Goal: Find specific page/section: Find specific page/section

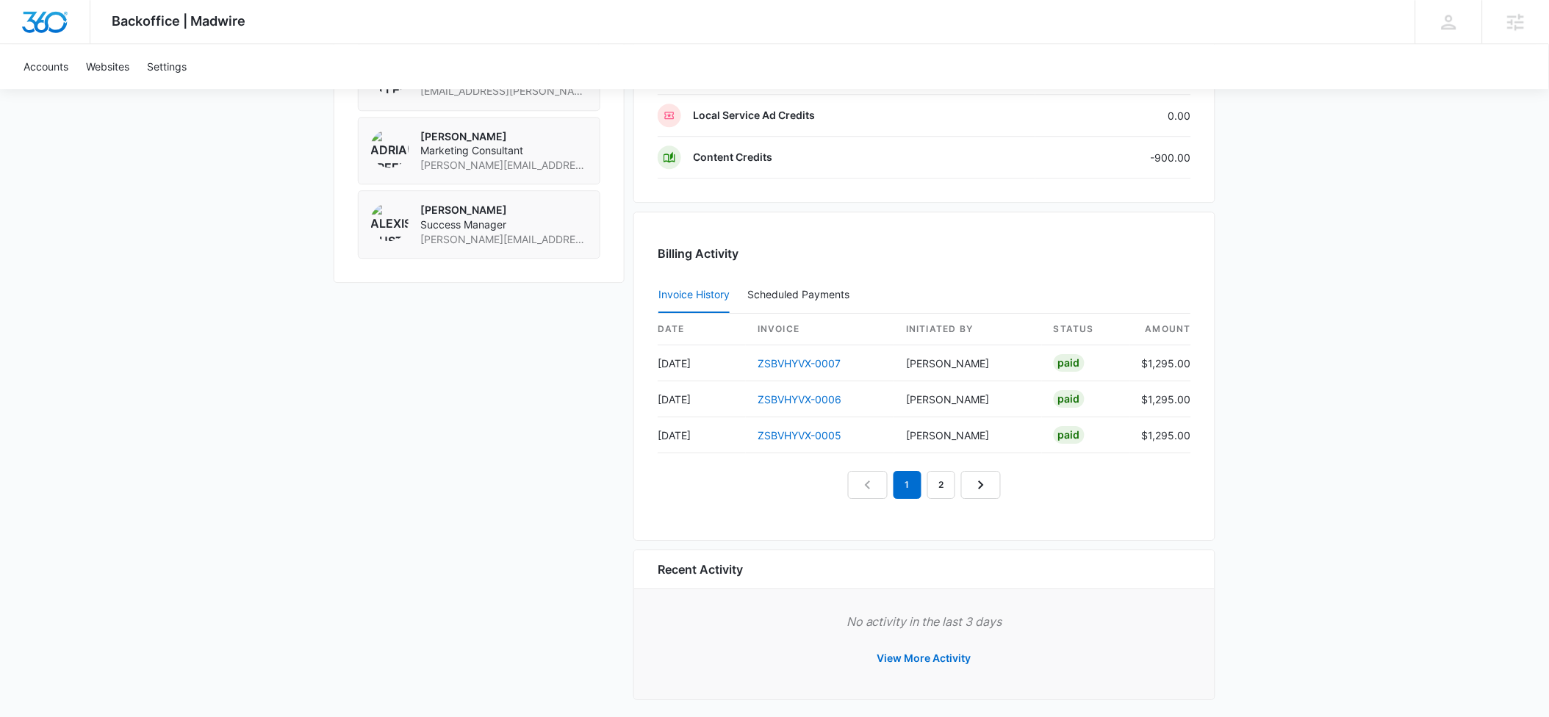
scroll to position [1238, 0]
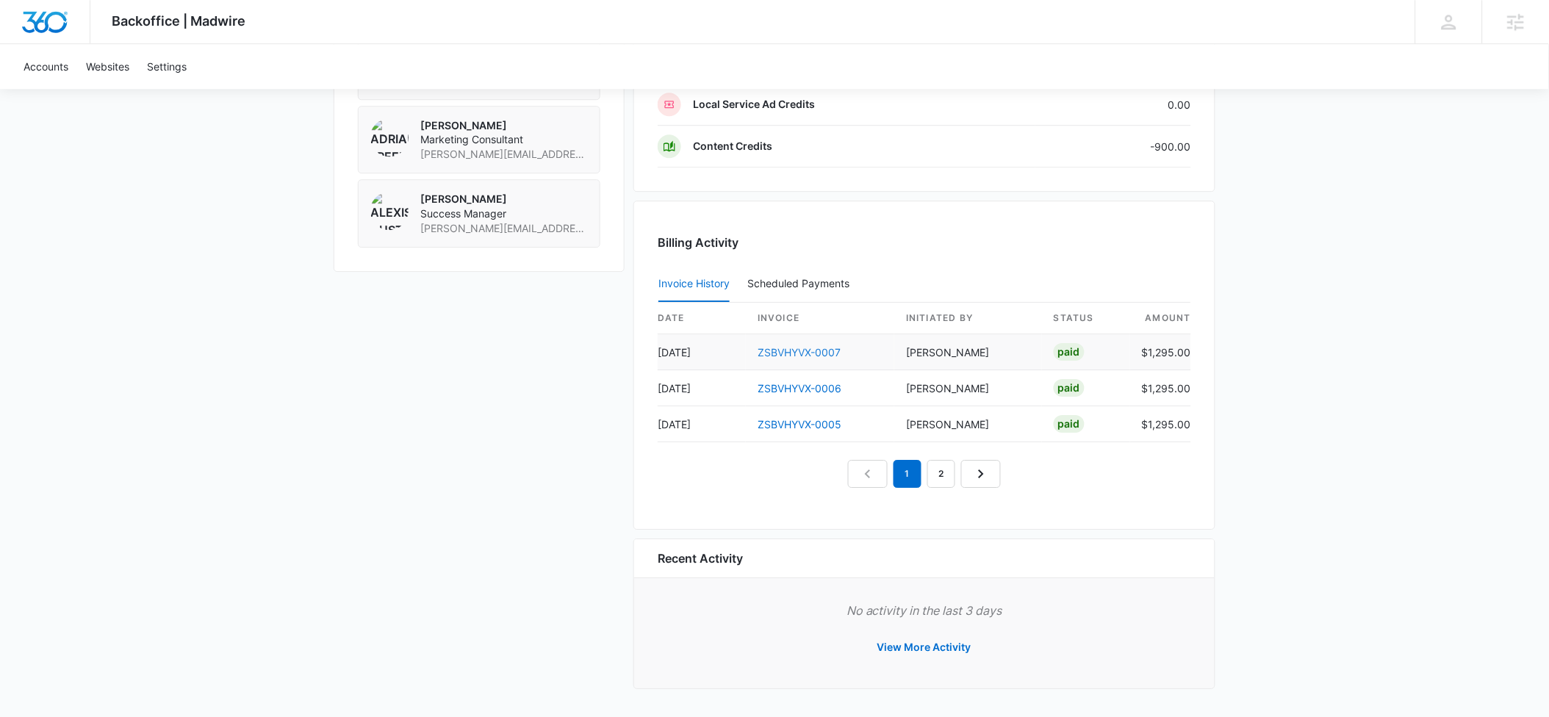
click at [801, 354] on link "ZSBVHYVX-0007" at bounding box center [799, 352] width 83 height 12
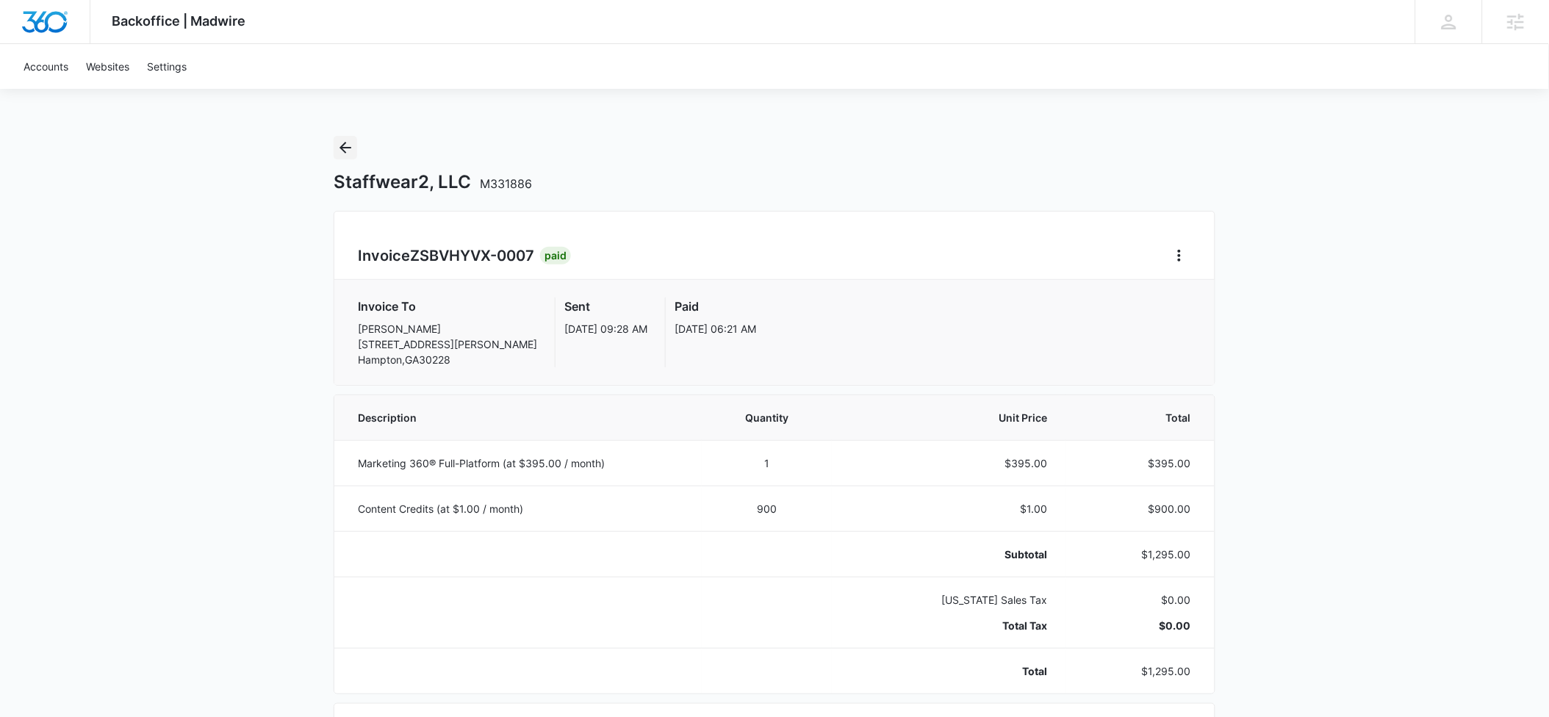
click at [348, 146] on icon "Back" at bounding box center [346, 148] width 18 height 18
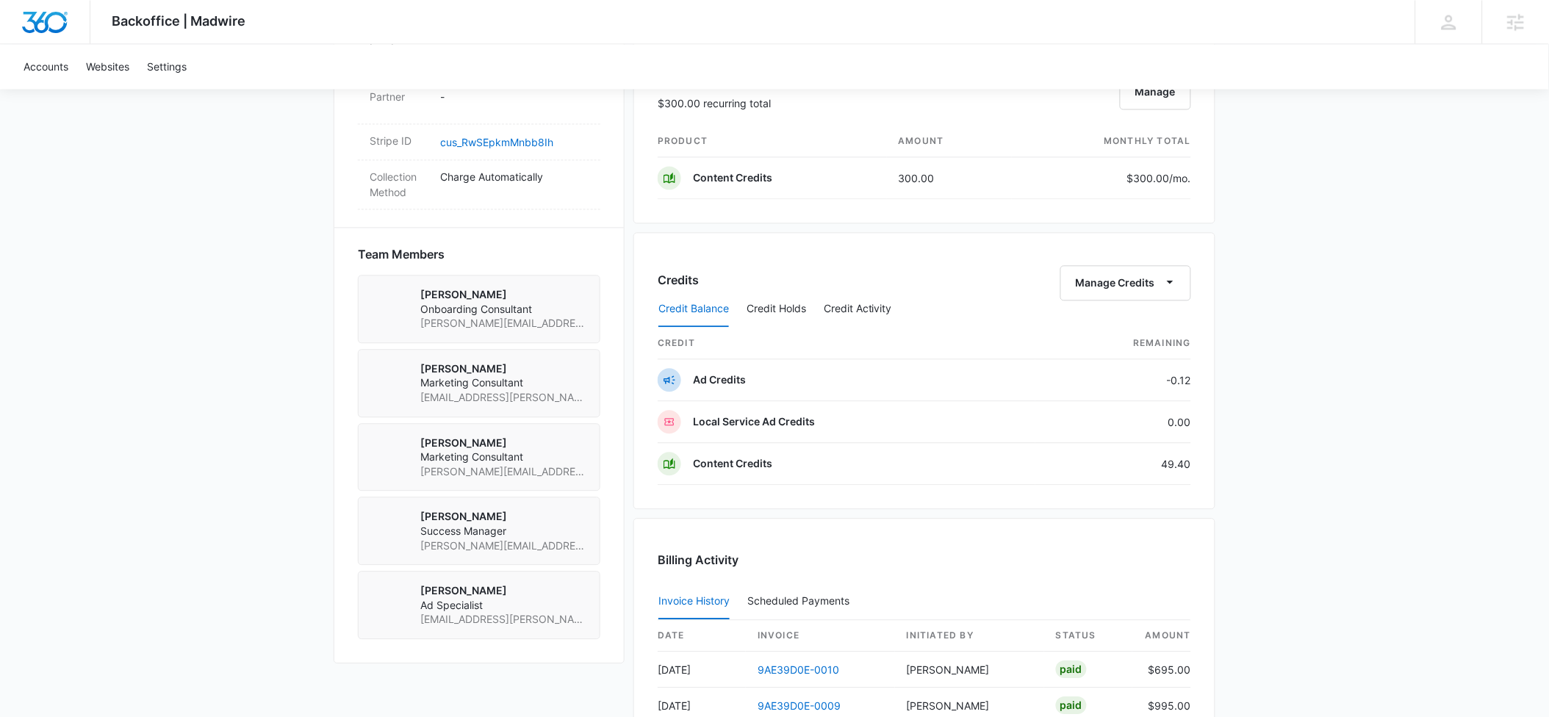
scroll to position [905, 0]
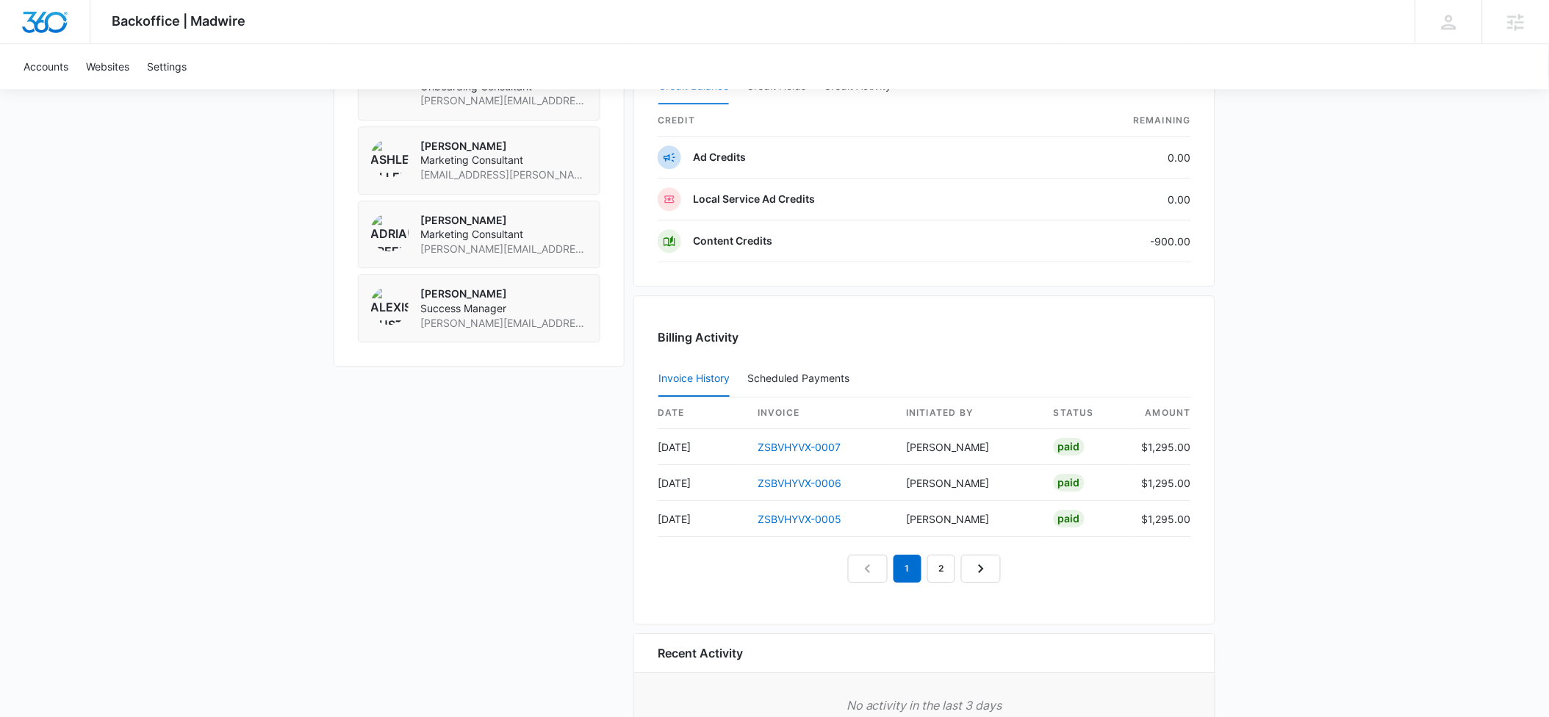
scroll to position [1146, 0]
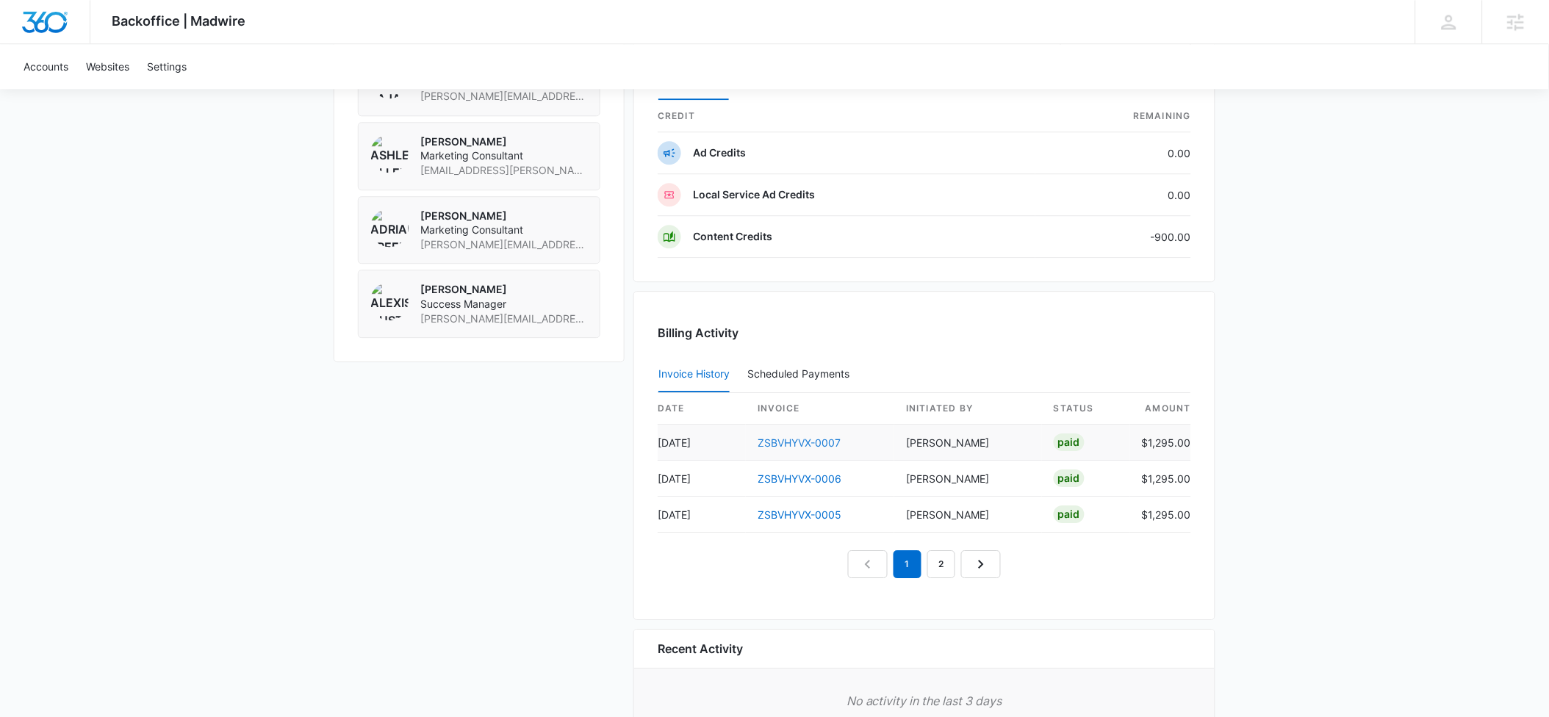
click at [779, 442] on link "ZSBVHYVX-0007" at bounding box center [799, 443] width 83 height 12
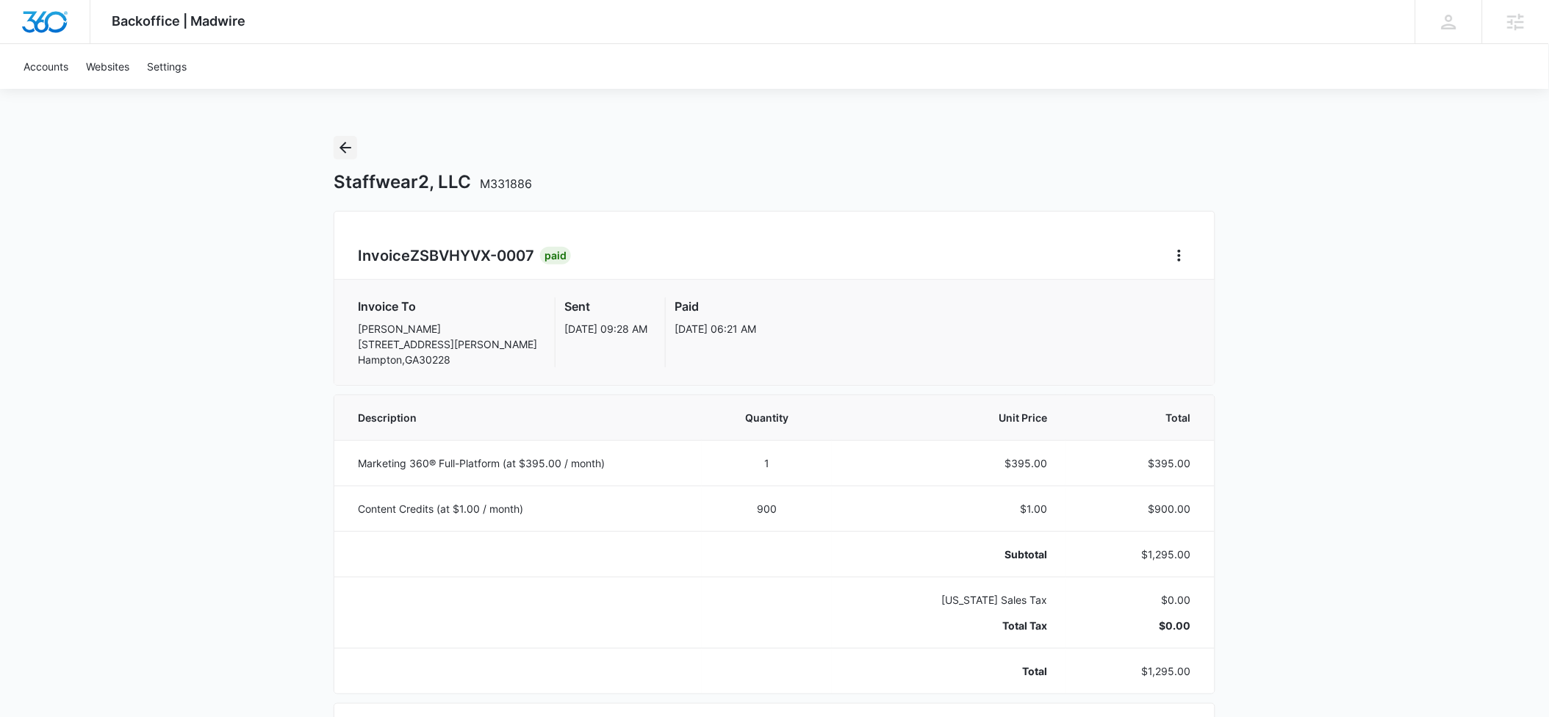
click at [342, 141] on icon "Back" at bounding box center [346, 148] width 18 height 18
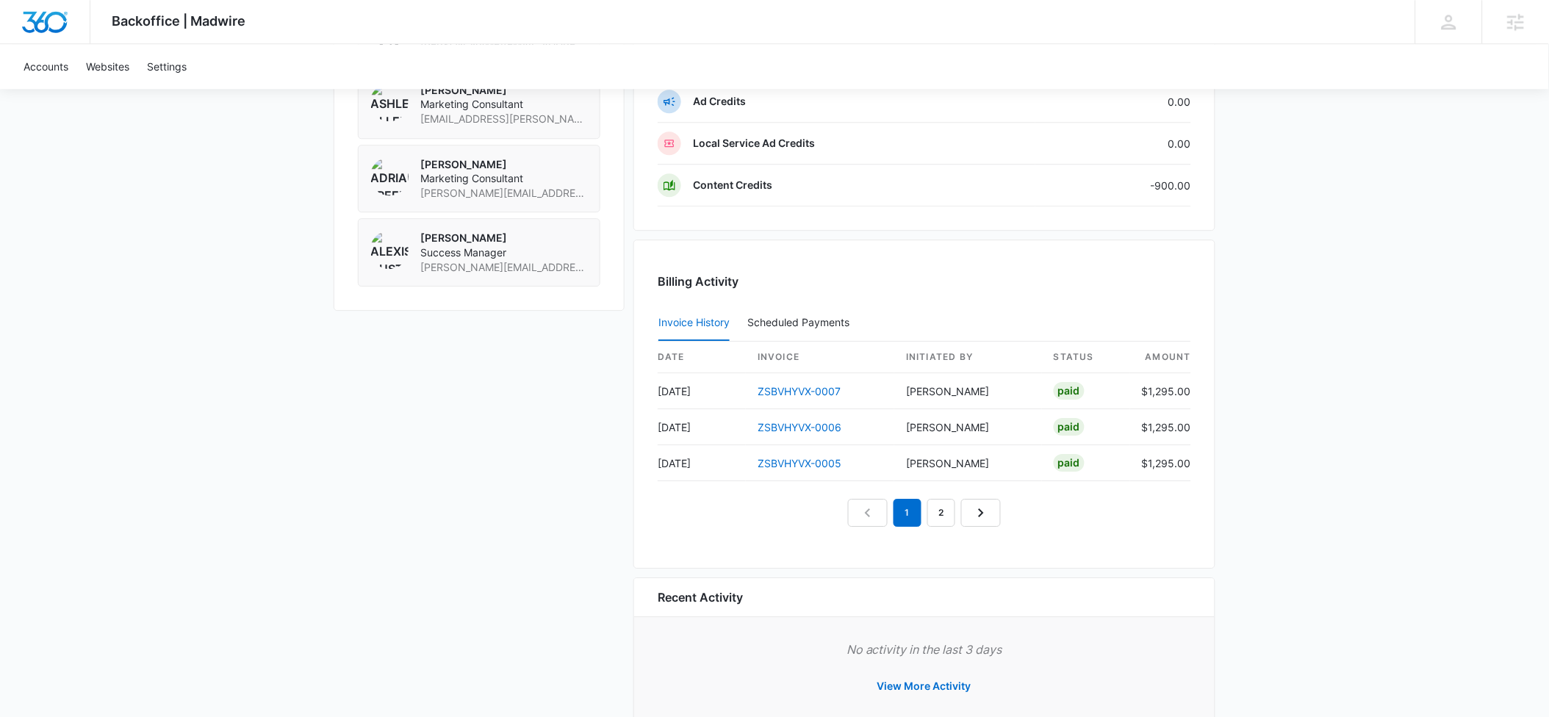
scroll to position [1238, 0]
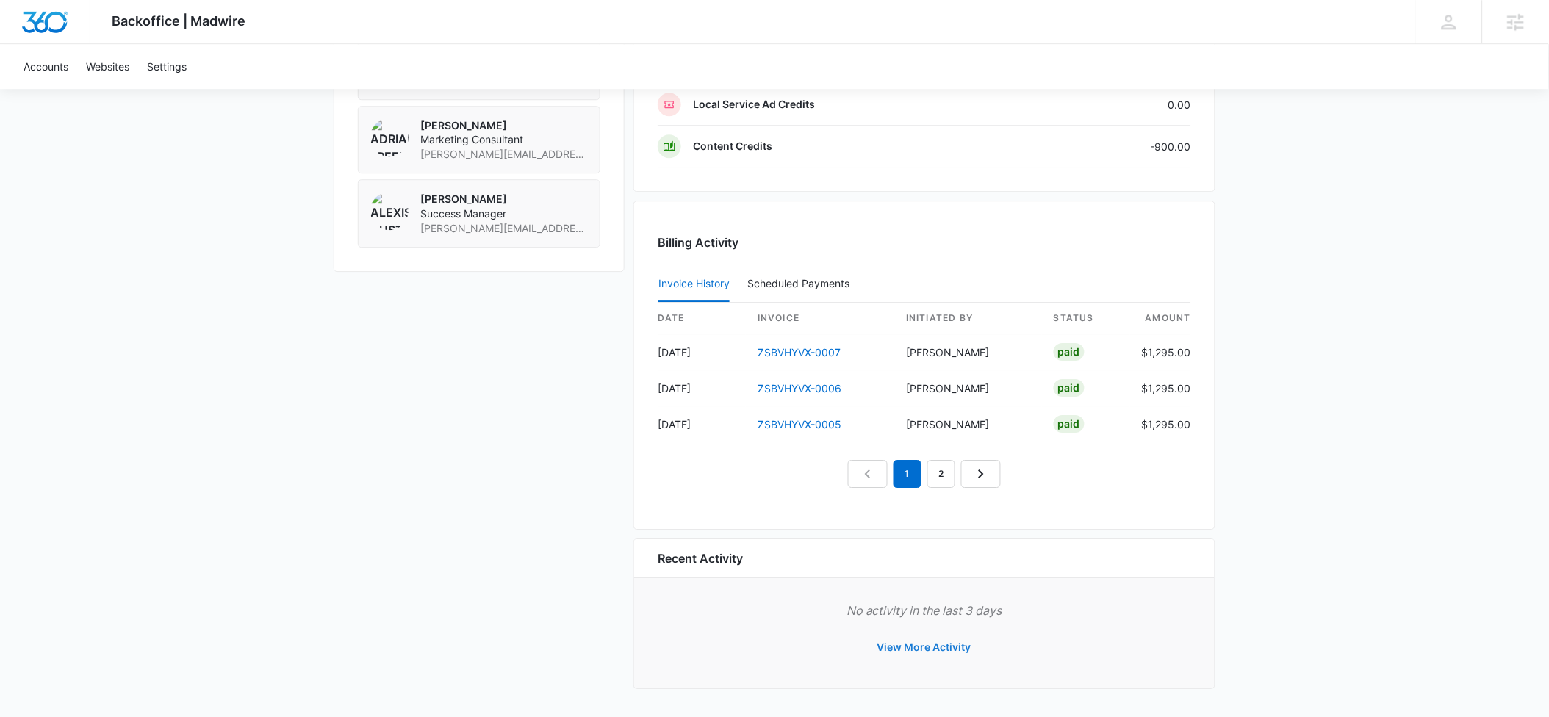
drag, startPoint x: 906, startPoint y: 645, endPoint x: 588, endPoint y: 578, distance: 325.2
click at [906, 645] on button "View More Activity" at bounding box center [924, 647] width 123 height 35
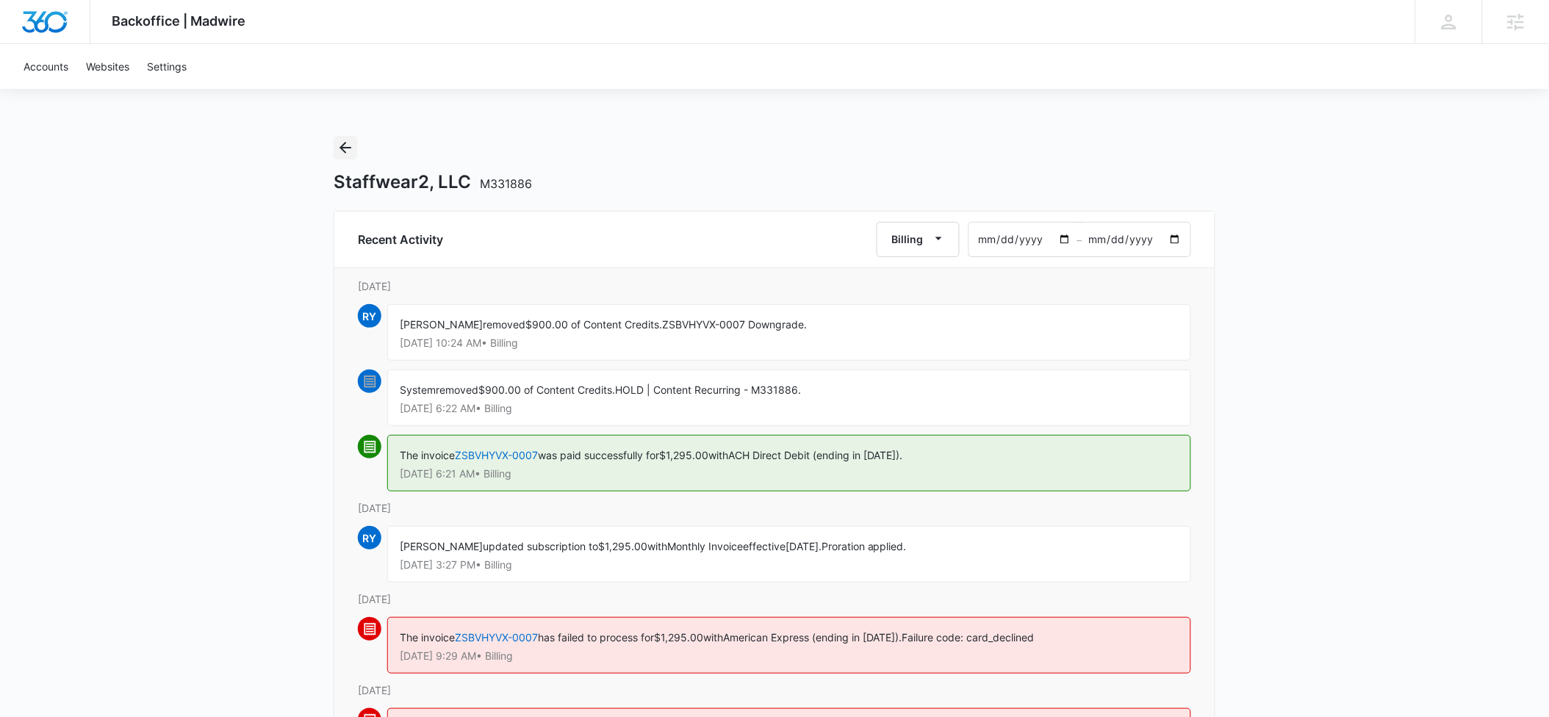
click at [343, 153] on icon "Back" at bounding box center [346, 148] width 18 height 18
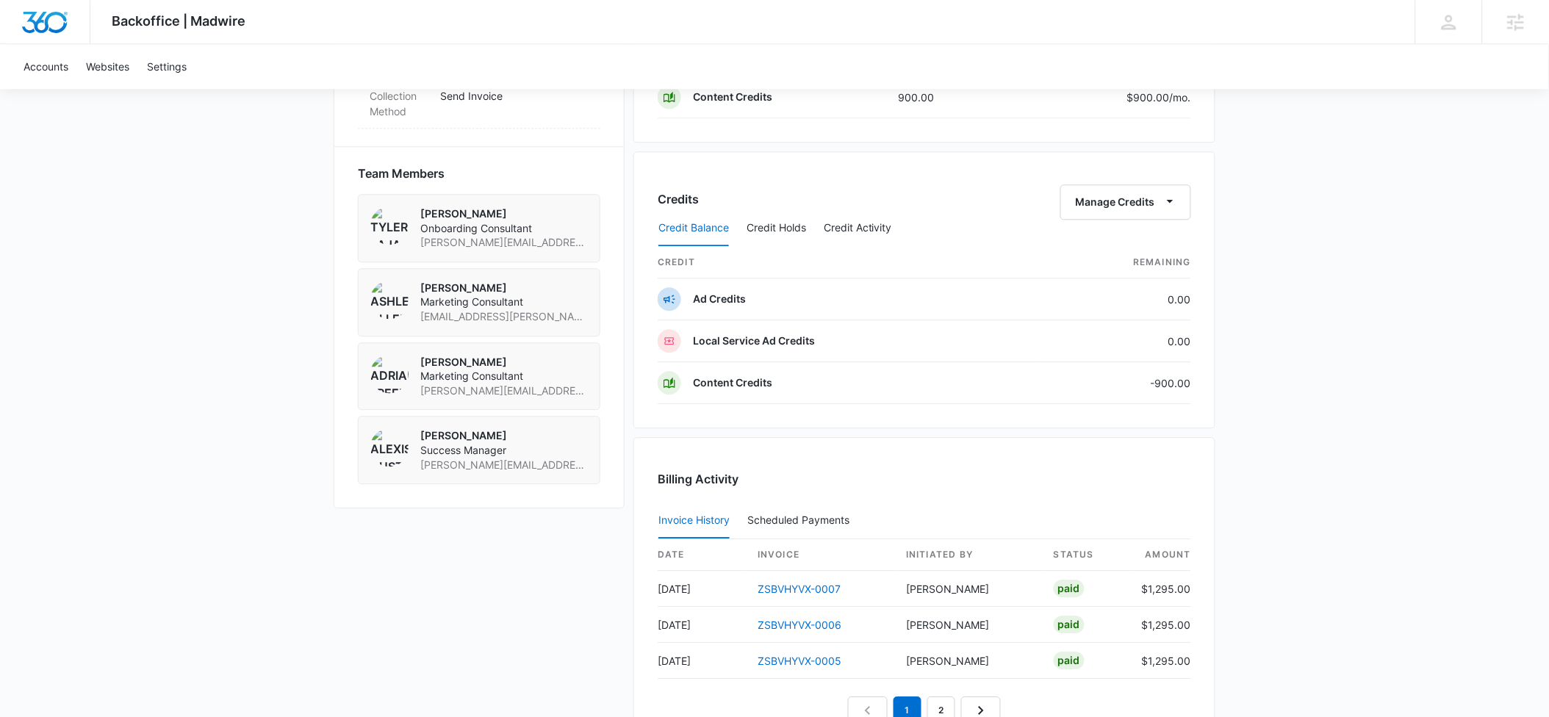
scroll to position [1011, 0]
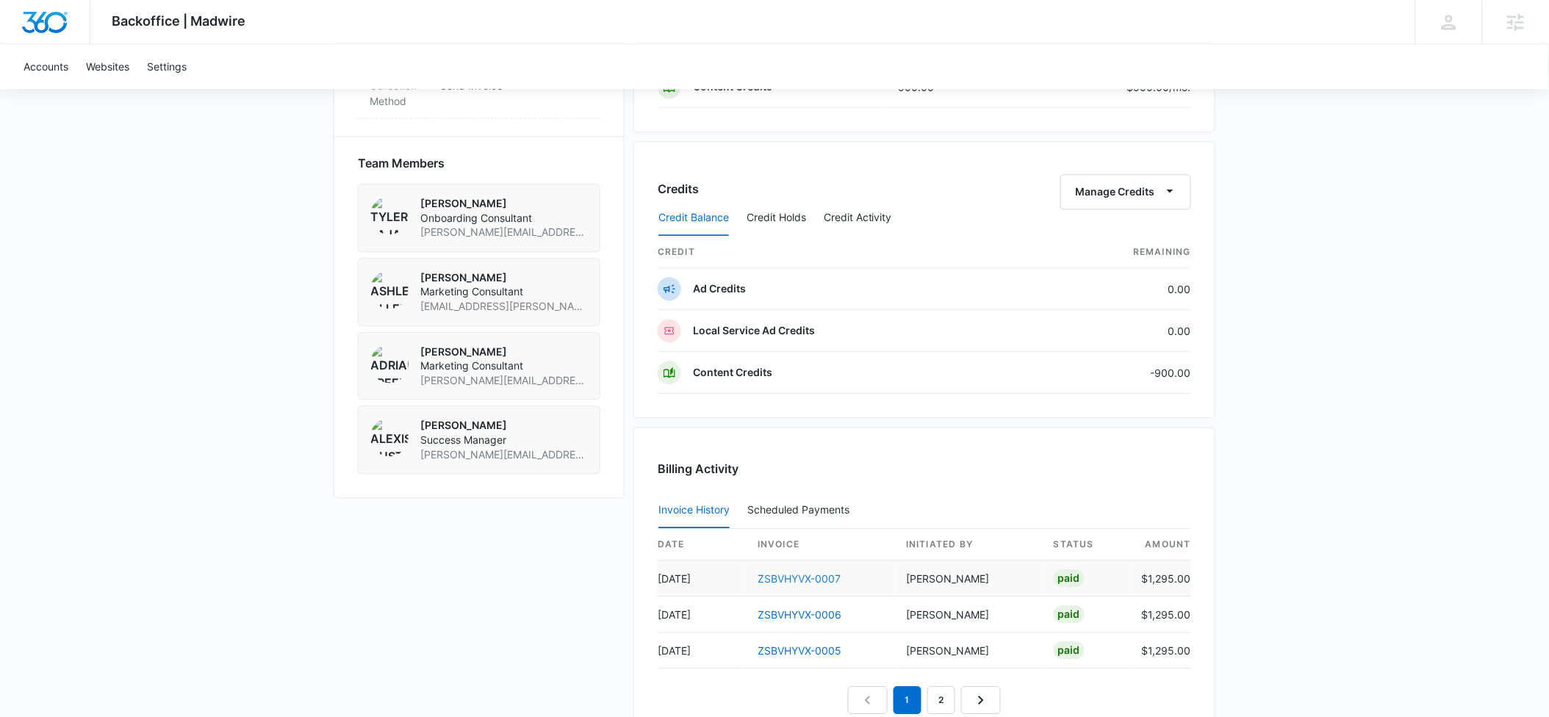
click at [825, 576] on link "ZSBVHYVX-0007" at bounding box center [799, 579] width 83 height 12
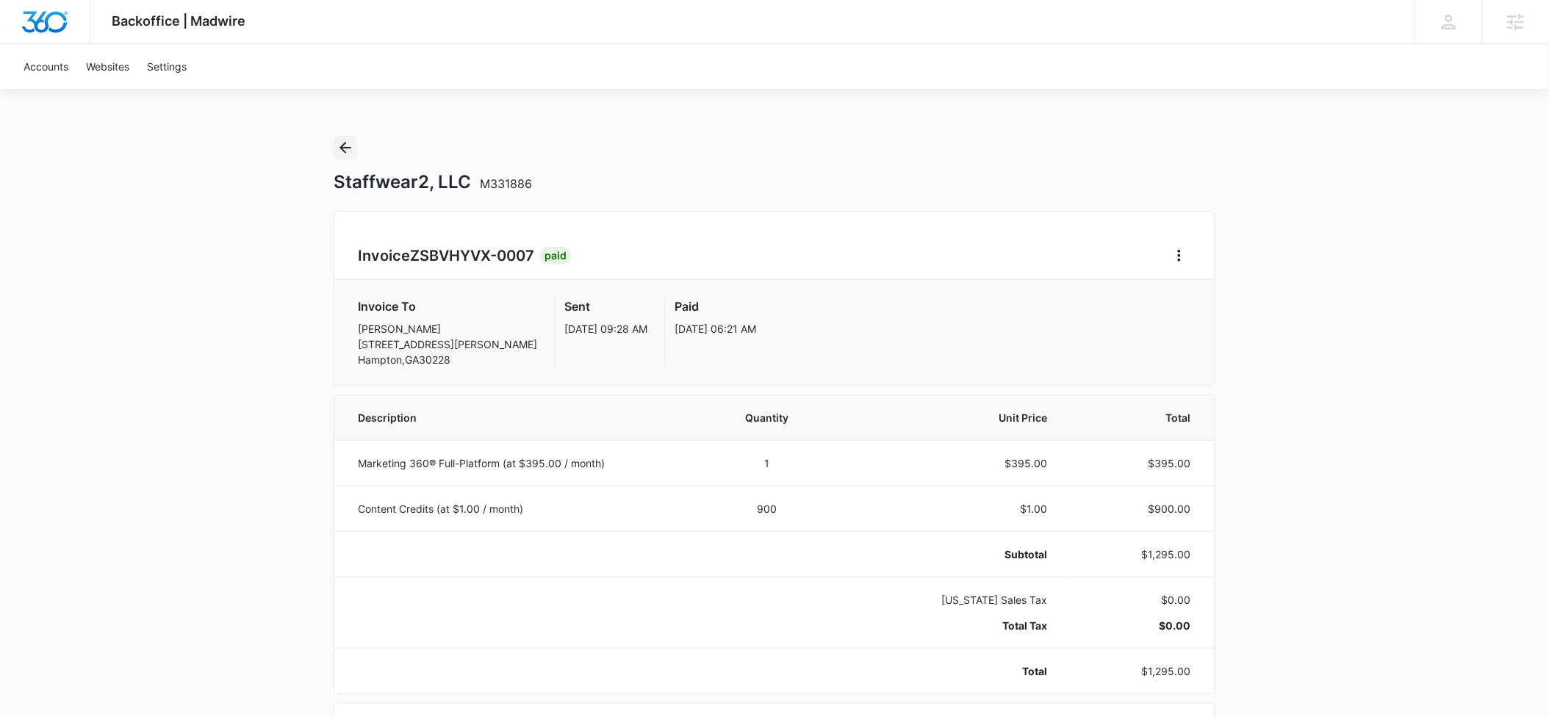
click at [342, 146] on icon "Back" at bounding box center [346, 148] width 12 height 12
